Goal: Task Accomplishment & Management: Complete application form

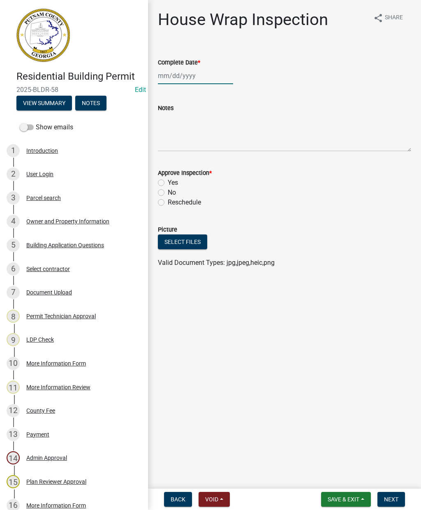
click at [188, 75] on div at bounding box center [195, 75] width 75 height 17
select select "10"
select select "2025"
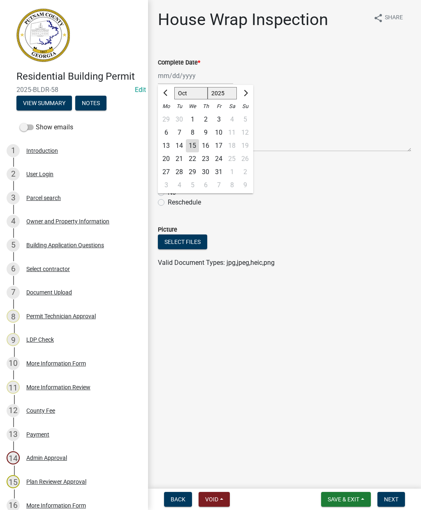
click at [192, 144] on div "15" at bounding box center [192, 145] width 13 height 13
type input "[DATE]"
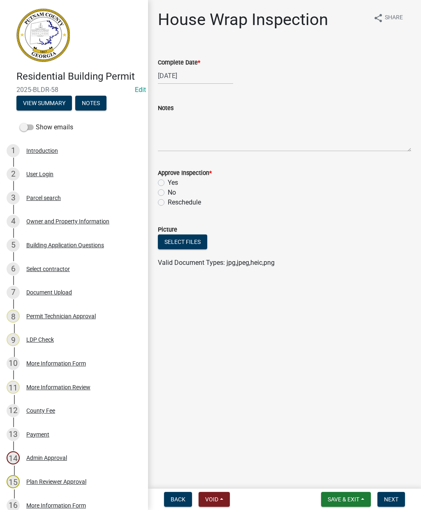
click at [168, 186] on label "Yes" at bounding box center [173, 183] width 10 height 10
click at [168, 183] on input "Yes" at bounding box center [170, 180] width 5 height 5
radio input "true"
click at [394, 502] on span "Next" at bounding box center [391, 499] width 14 height 7
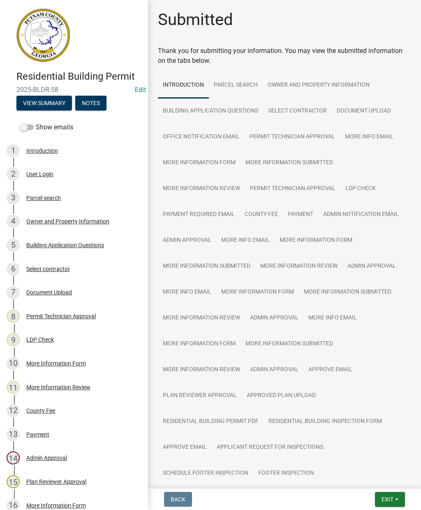
click at [388, 497] on span "Exit" at bounding box center [387, 499] width 12 height 7
click at [365, 475] on button "Save & Exit" at bounding box center [372, 479] width 66 height 20
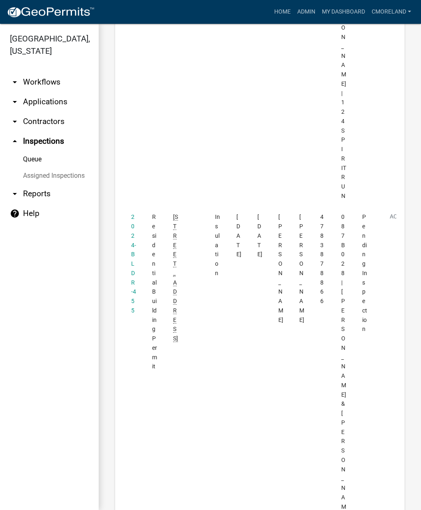
scroll to position [463, 0]
click at [134, 212] on link "2024-BLDR-455" at bounding box center [133, 262] width 5 height 100
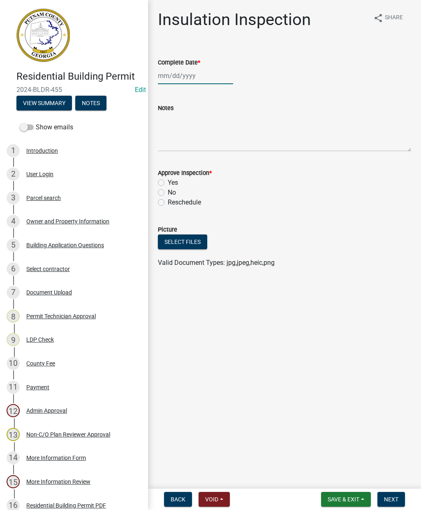
click at [176, 72] on div at bounding box center [195, 75] width 75 height 17
select select "10"
select select "2025"
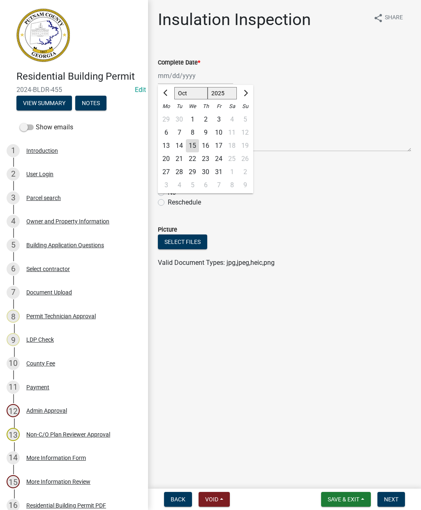
click at [193, 145] on div "15" at bounding box center [192, 145] width 13 height 13
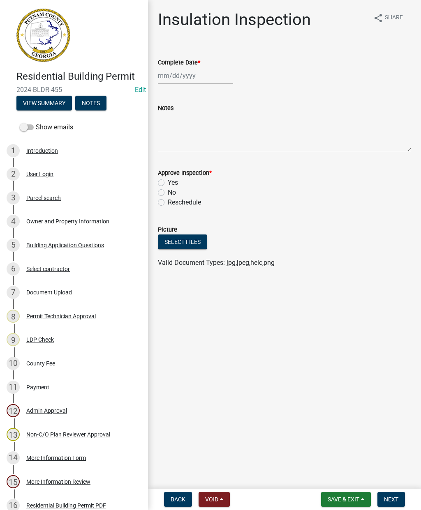
type input "[DATE]"
click at [168, 186] on label "Yes" at bounding box center [173, 183] width 10 height 10
click at [168, 183] on input "Yes" at bounding box center [170, 180] width 5 height 5
radio input "true"
click at [395, 497] on span "Next" at bounding box center [391, 499] width 14 height 7
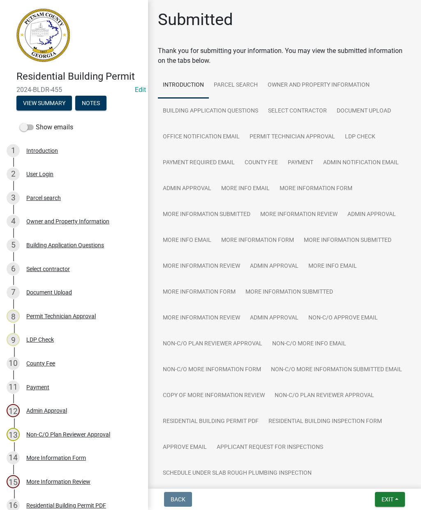
click at [387, 497] on span "Exit" at bounding box center [387, 499] width 12 height 7
click at [370, 479] on button "Save & Exit" at bounding box center [372, 479] width 66 height 20
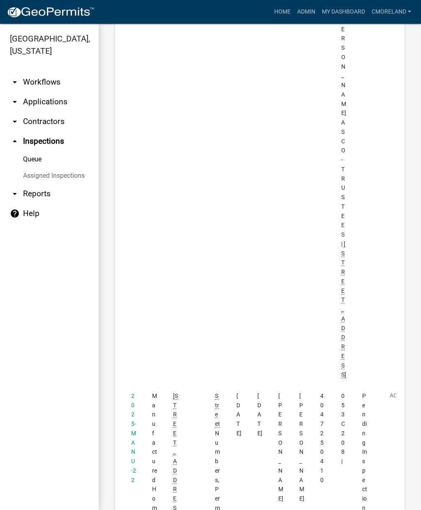
scroll to position [865, 0]
